Goal: Find specific page/section

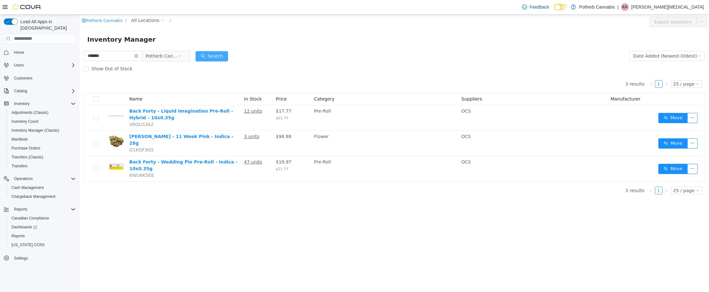
click at [225, 54] on button "Search" at bounding box center [212, 56] width 32 height 10
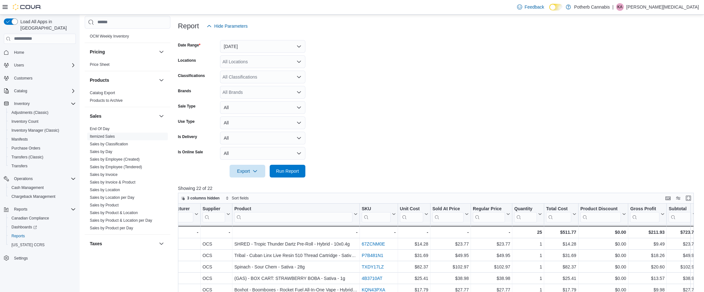
scroll to position [85, 0]
